Goal: Task Accomplishment & Management: Use online tool/utility

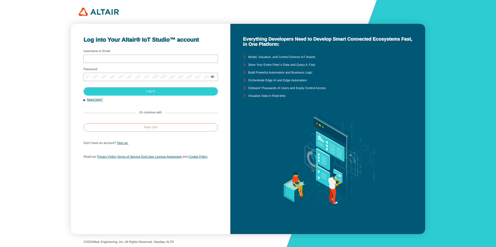
click at [183, 127] on paper-button "Altair One" at bounding box center [150, 127] width 134 height 8
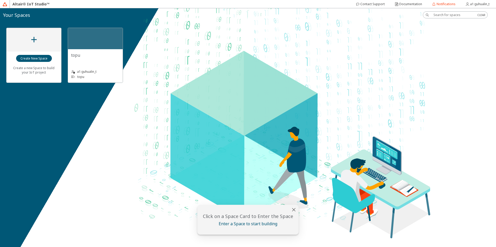
click at [105, 56] on div "topu" at bounding box center [95, 55] width 48 height 6
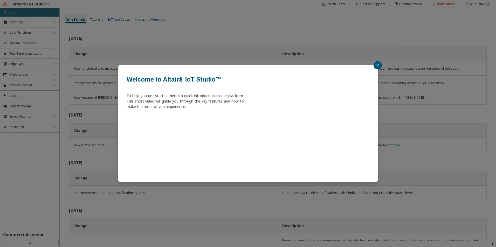
click at [375, 65] on button "button" at bounding box center [377, 65] width 8 height 8
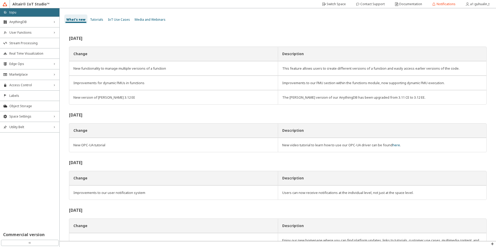
click at [123, 21] on span "IoT Use Cases" at bounding box center [119, 19] width 22 height 4
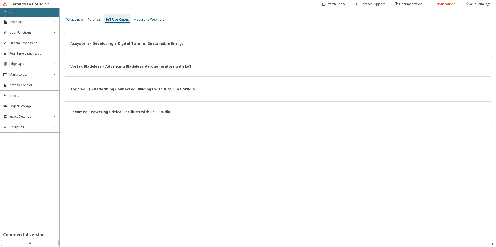
click at [140, 18] on span "Media and Webinars" at bounding box center [148, 19] width 31 height 4
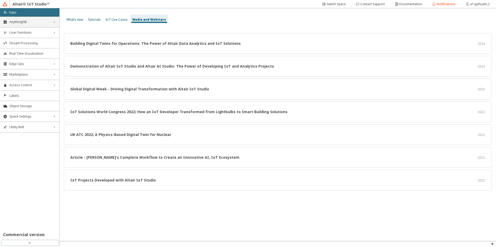
click at [44, 24] on span "AnythingDB" at bounding box center [29, 22] width 41 height 4
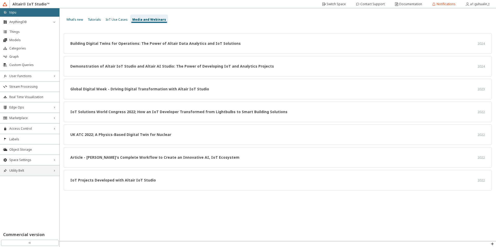
click at [27, 169] on span "Utility Belt" at bounding box center [29, 171] width 41 height 4
click at [34, 160] on span "Space Settings" at bounding box center [29, 160] width 41 height 4
click at [29, 172] on li "General" at bounding box center [29, 170] width 59 height 8
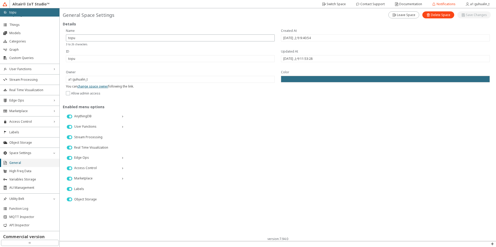
scroll to position [9, 0]
click at [22, 225] on span "API Inspector" at bounding box center [32, 223] width 47 height 4
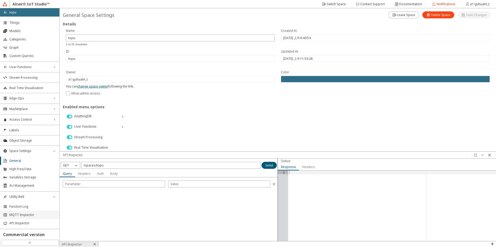
click at [28, 216] on span "MQTT Inspector" at bounding box center [32, 215] width 47 height 4
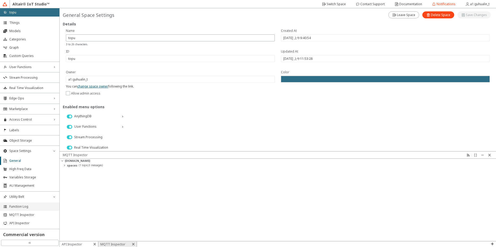
click at [31, 207] on span "Function Log" at bounding box center [32, 207] width 47 height 4
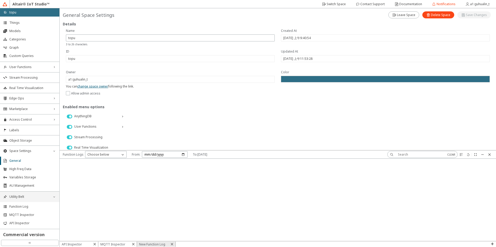
click at [32, 197] on span "Utility Belt" at bounding box center [29, 197] width 41 height 4
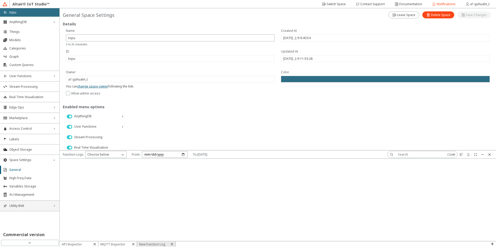
click at [27, 206] on span "Utility Belt" at bounding box center [29, 206] width 41 height 4
click at [28, 197] on li "AU Management" at bounding box center [29, 195] width 59 height 8
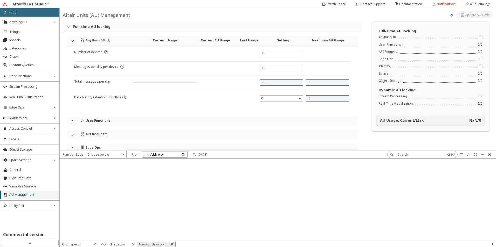
type input "1000"
type input "0"
click at [31, 189] on li "Variables Storage" at bounding box center [29, 186] width 59 height 8
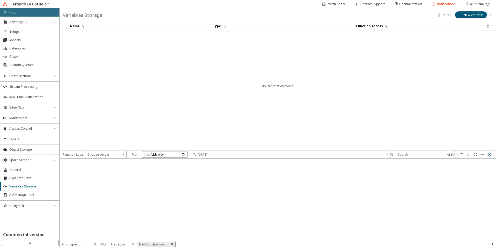
click at [489, 154] on iron-icon at bounding box center [489, 155] width 4 height 4
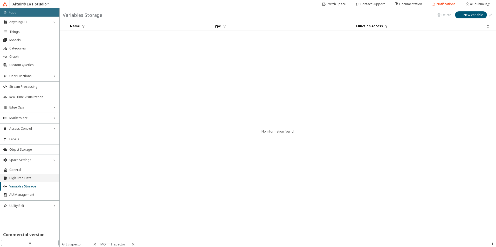
click at [31, 180] on span "High Freq Data" at bounding box center [32, 178] width 47 height 4
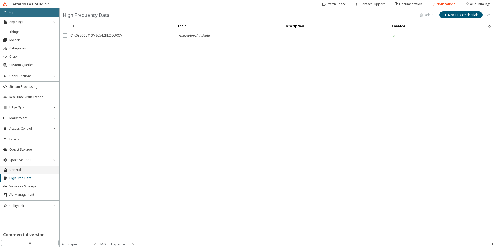
click at [32, 171] on span "General" at bounding box center [32, 170] width 47 height 4
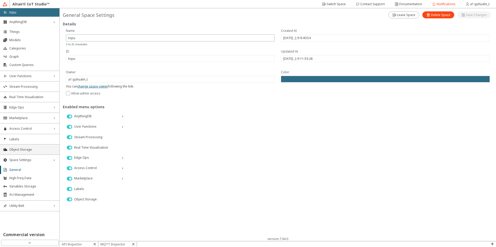
click at [34, 147] on li "Object Storage" at bounding box center [29, 149] width 59 height 10
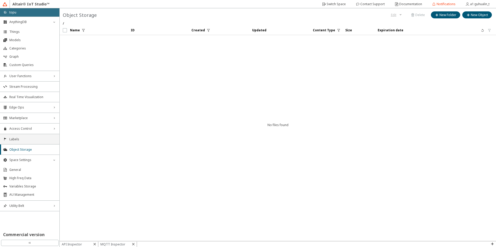
click at [35, 143] on li "Labels" at bounding box center [29, 139] width 59 height 10
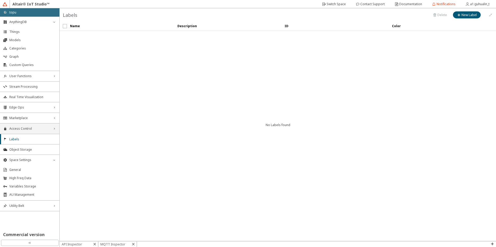
click at [32, 132] on div "Access Control right_chevron" at bounding box center [29, 129] width 59 height 10
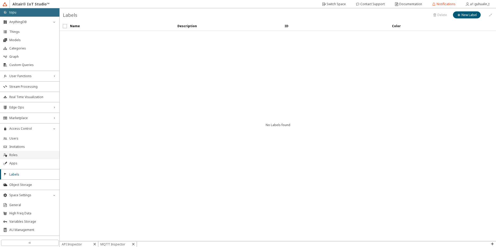
click at [25, 159] on li "Roles" at bounding box center [29, 155] width 59 height 8
click at [29, 141] on li "Users" at bounding box center [29, 139] width 59 height 8
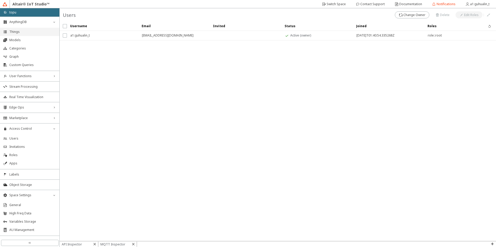
click at [29, 33] on span "Things" at bounding box center [32, 32] width 47 height 4
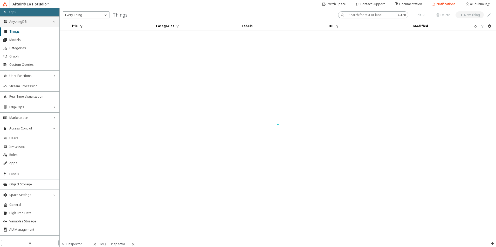
click at [44, 24] on div "AnythingDB down_chevron" at bounding box center [29, 22] width 59 height 10
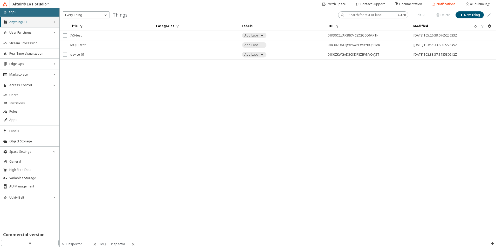
click at [44, 24] on span "AnythingDB" at bounding box center [29, 22] width 41 height 4
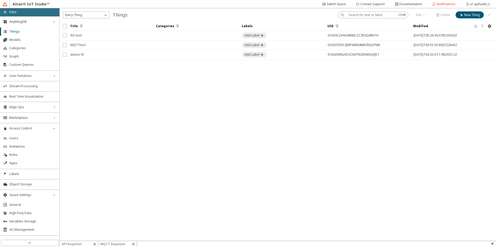
click at [124, 66] on iron-scroll-threshold "Title Categories Labels UID" at bounding box center [278, 132] width 436 height 220
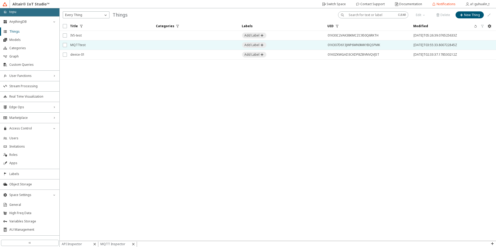
click at [131, 45] on span "MQTTtest" at bounding box center [109, 44] width 79 height 9
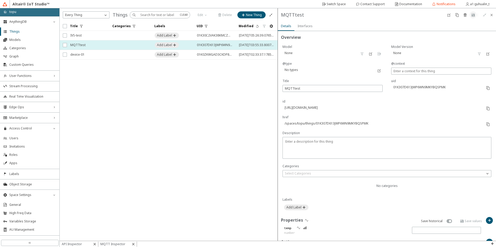
click at [126, 48] on td at bounding box center [130, 45] width 42 height 10
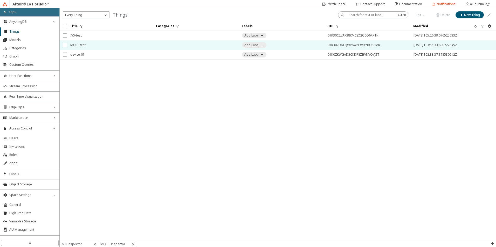
click at [98, 44] on span "MQTTtest" at bounding box center [109, 44] width 79 height 9
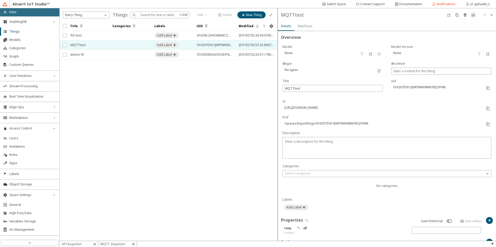
click at [309, 28] on div "Interfaces" at bounding box center [304, 26] width 15 height 5
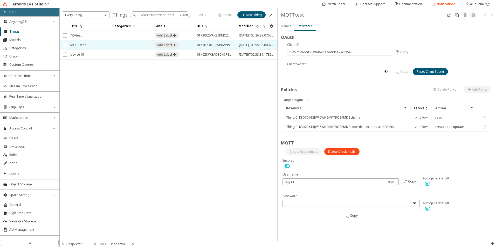
click at [212, 156] on iron-scroll-threshold "Title Categories Labels UID" at bounding box center [169, 132] width 218 height 220
click at [284, 30] on div "Details" at bounding box center [286, 26] width 10 height 9
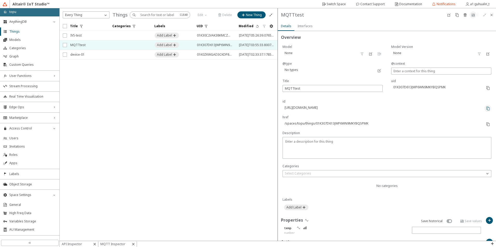
click at [485, 110] on iron-icon at bounding box center [487, 109] width 4 height 4
click at [240, 143] on iron-scroll-threshold "Title Categories Labels UID" at bounding box center [169, 132] width 218 height 220
